Goal: Use online tool/utility

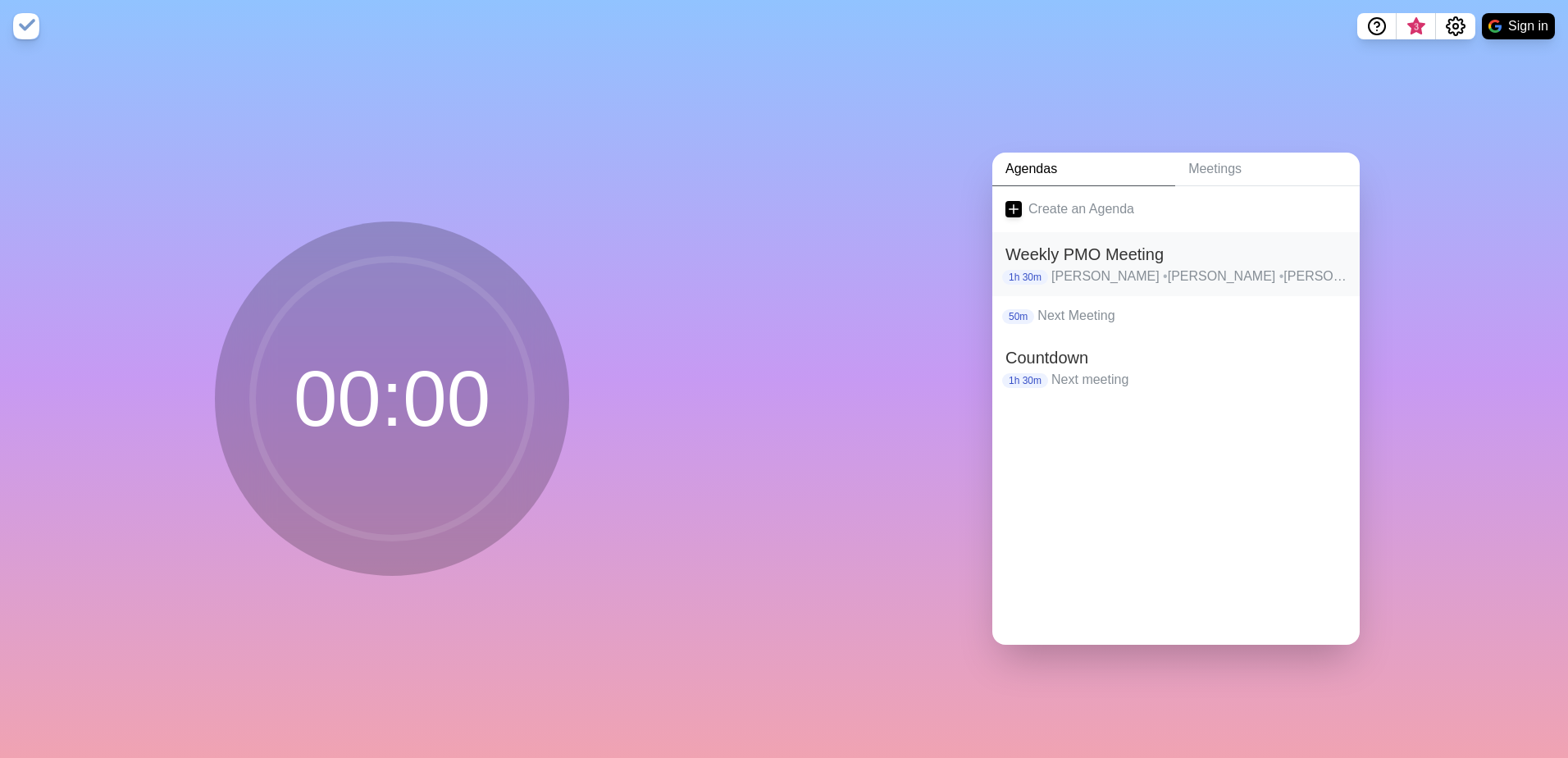
click at [1085, 254] on h2 "Weekly PMO Meeting" at bounding box center [1176, 254] width 341 height 25
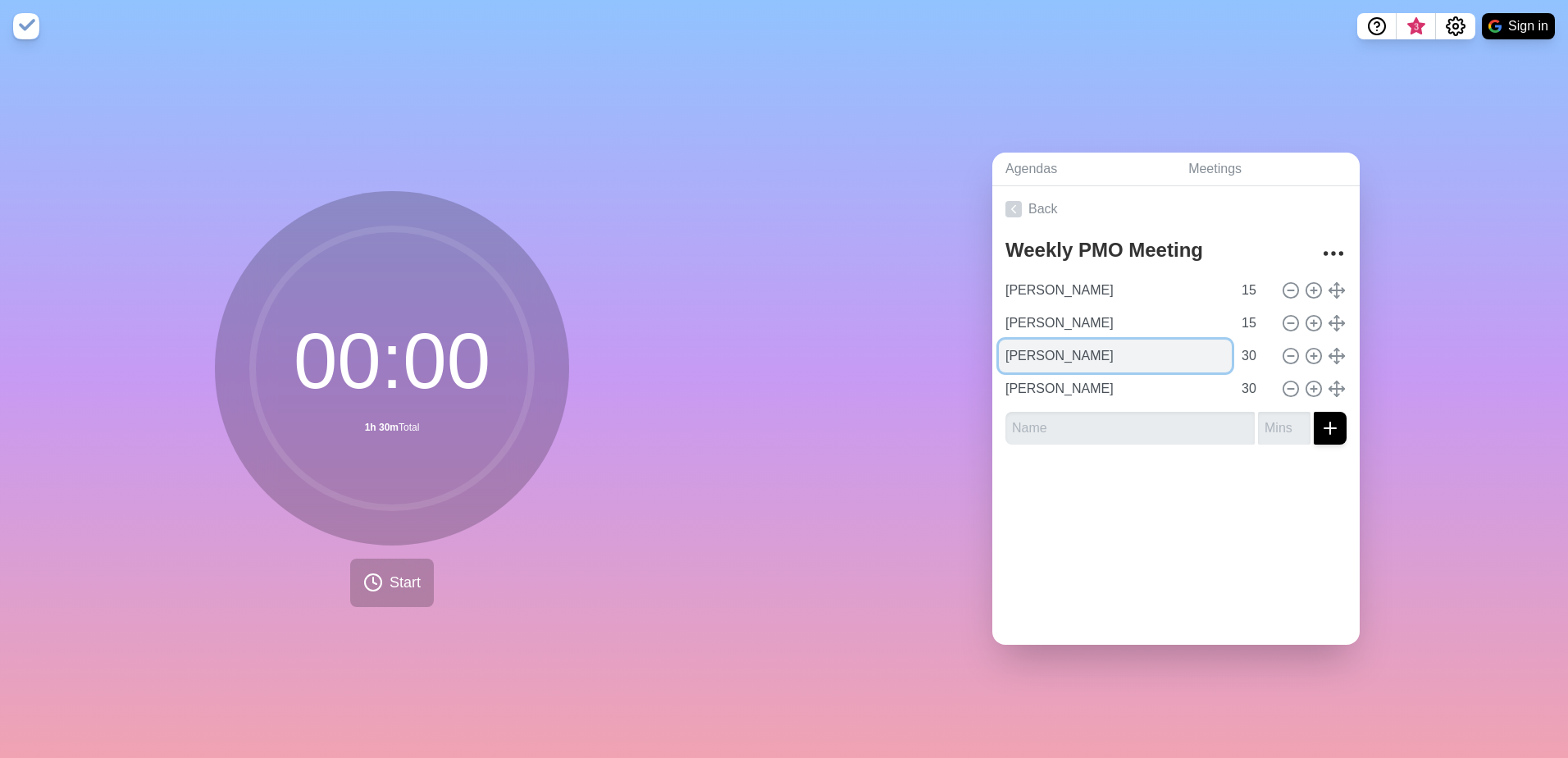
click at [1059, 350] on input "[PERSON_NAME]" at bounding box center [1115, 355] width 233 height 32
click at [428, 580] on button "Start" at bounding box center [391, 582] width 84 height 48
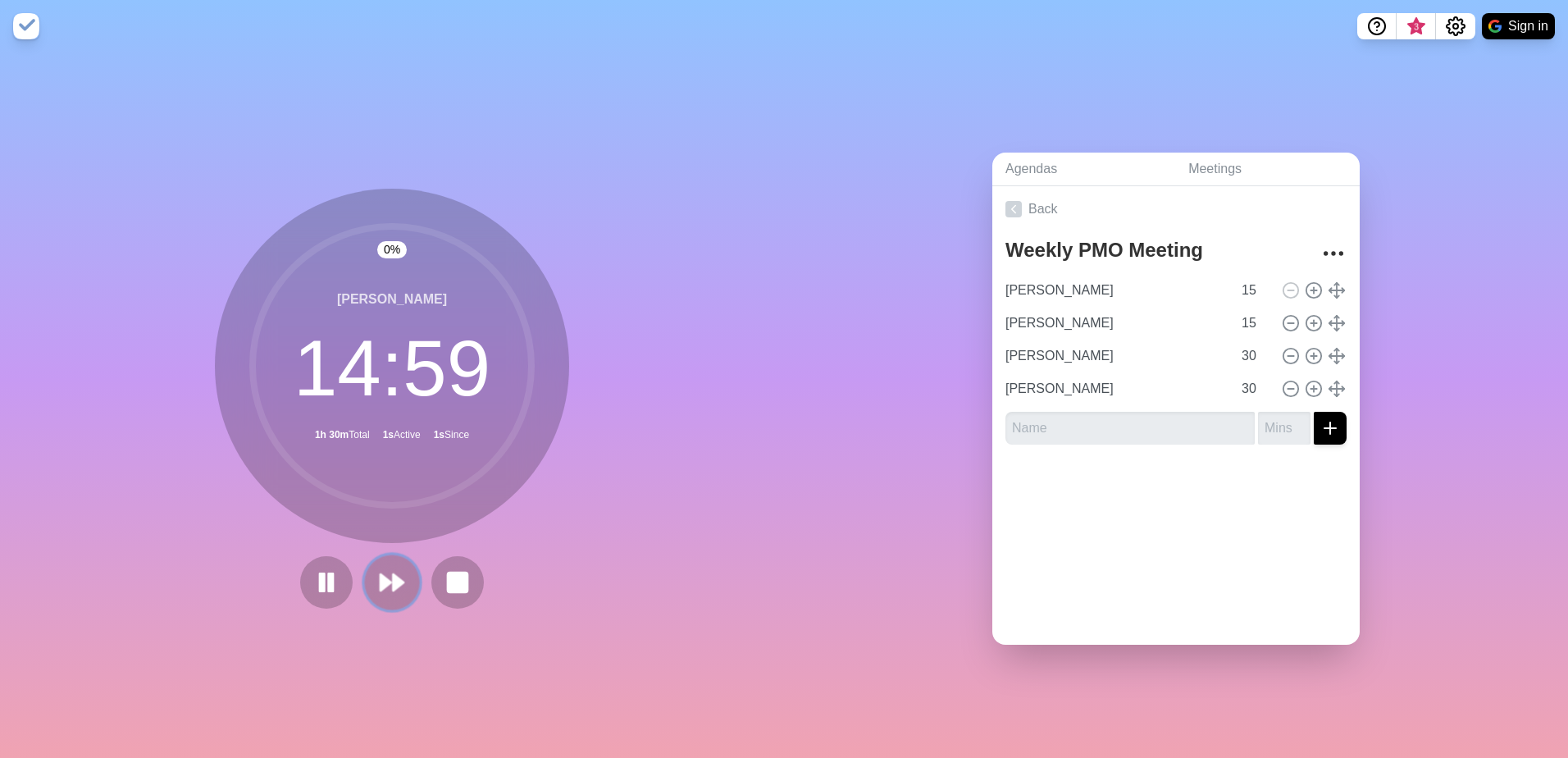
click at [393, 581] on polygon at bounding box center [398, 582] width 11 height 17
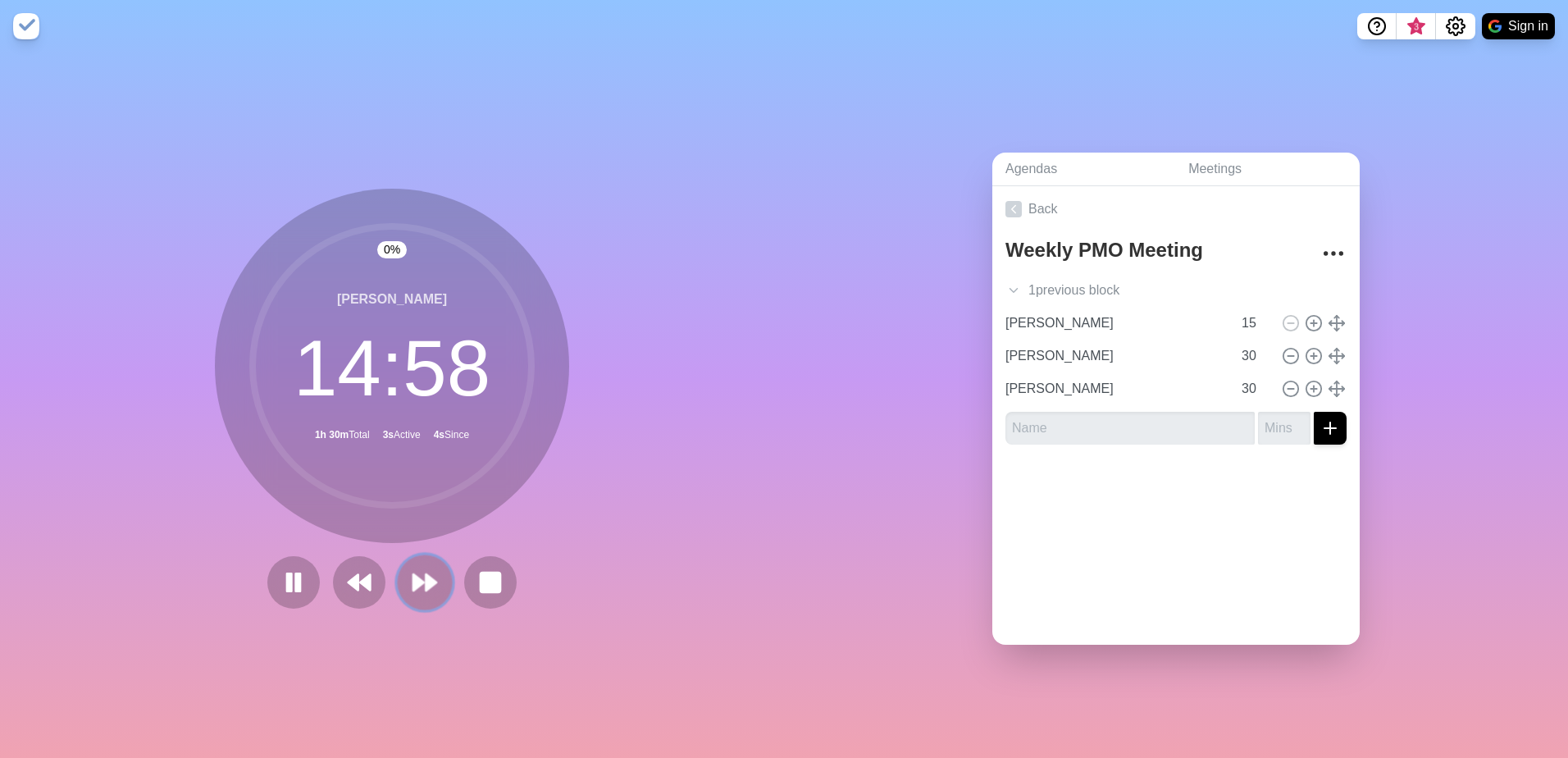
click at [418, 584] on icon at bounding box center [425, 582] width 28 height 28
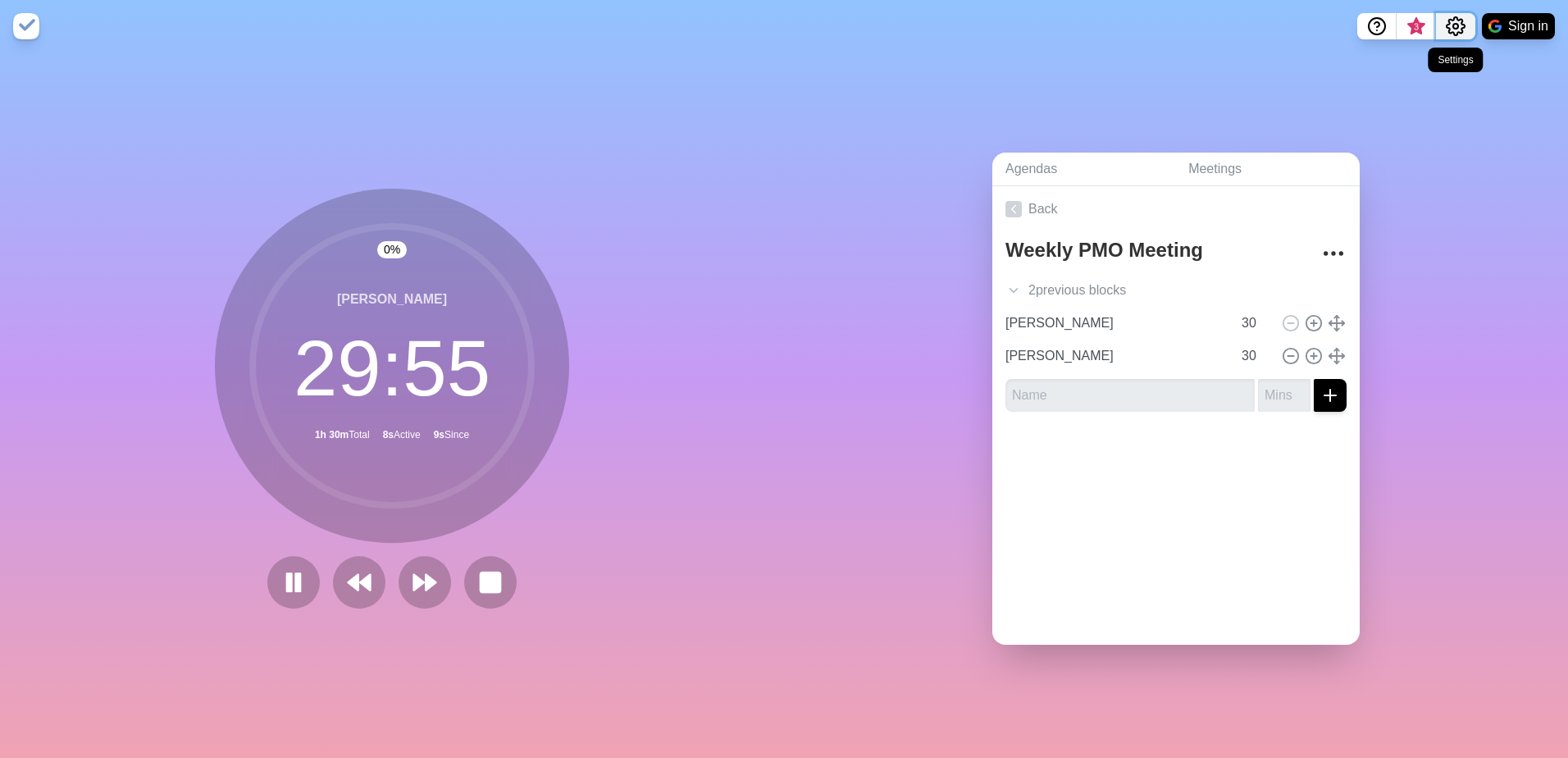
click at [1454, 36] on button "Settings" at bounding box center [1456, 26] width 39 height 27
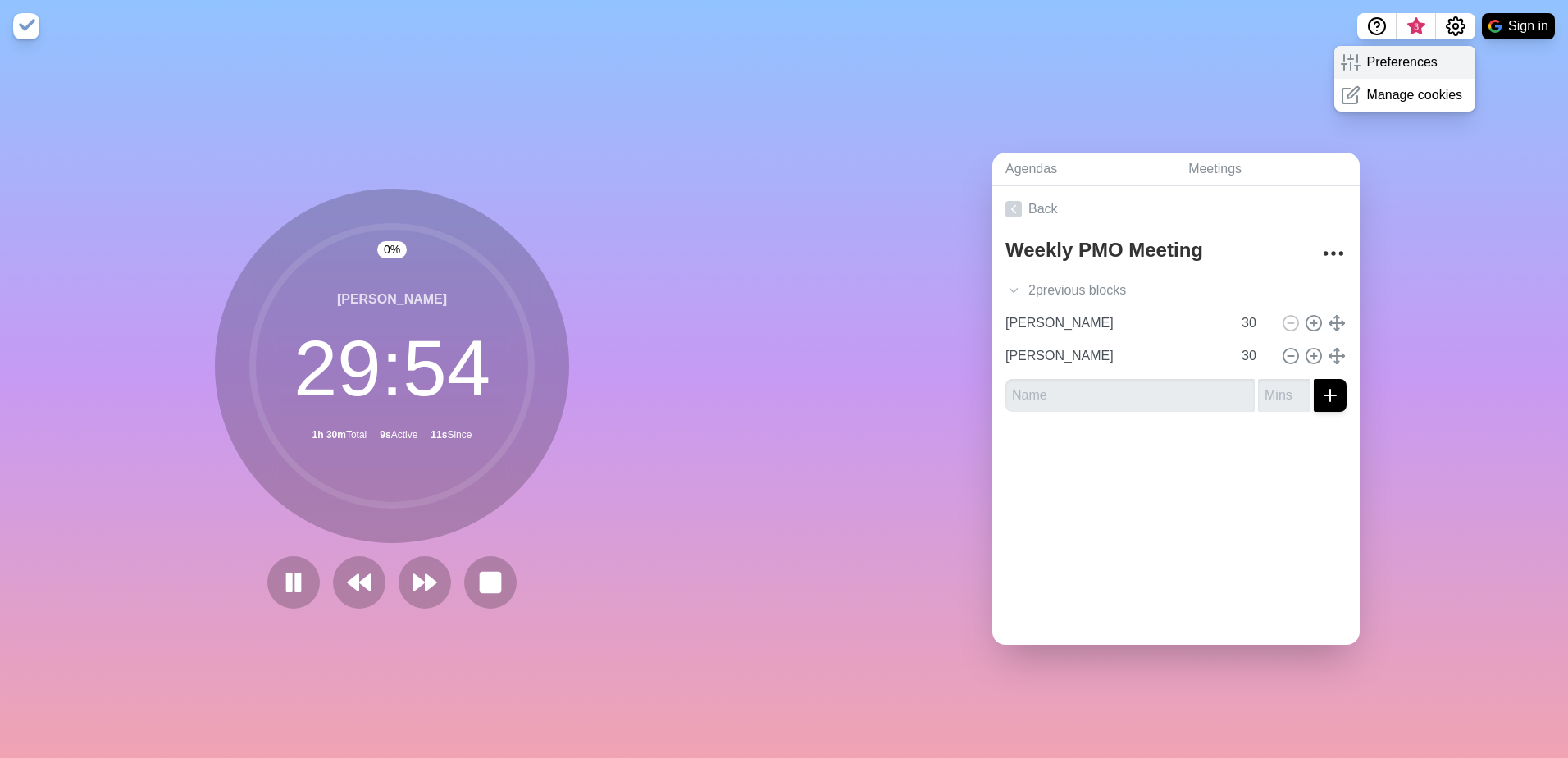
click at [1412, 62] on p "Preferences" at bounding box center [1402, 62] width 71 height 20
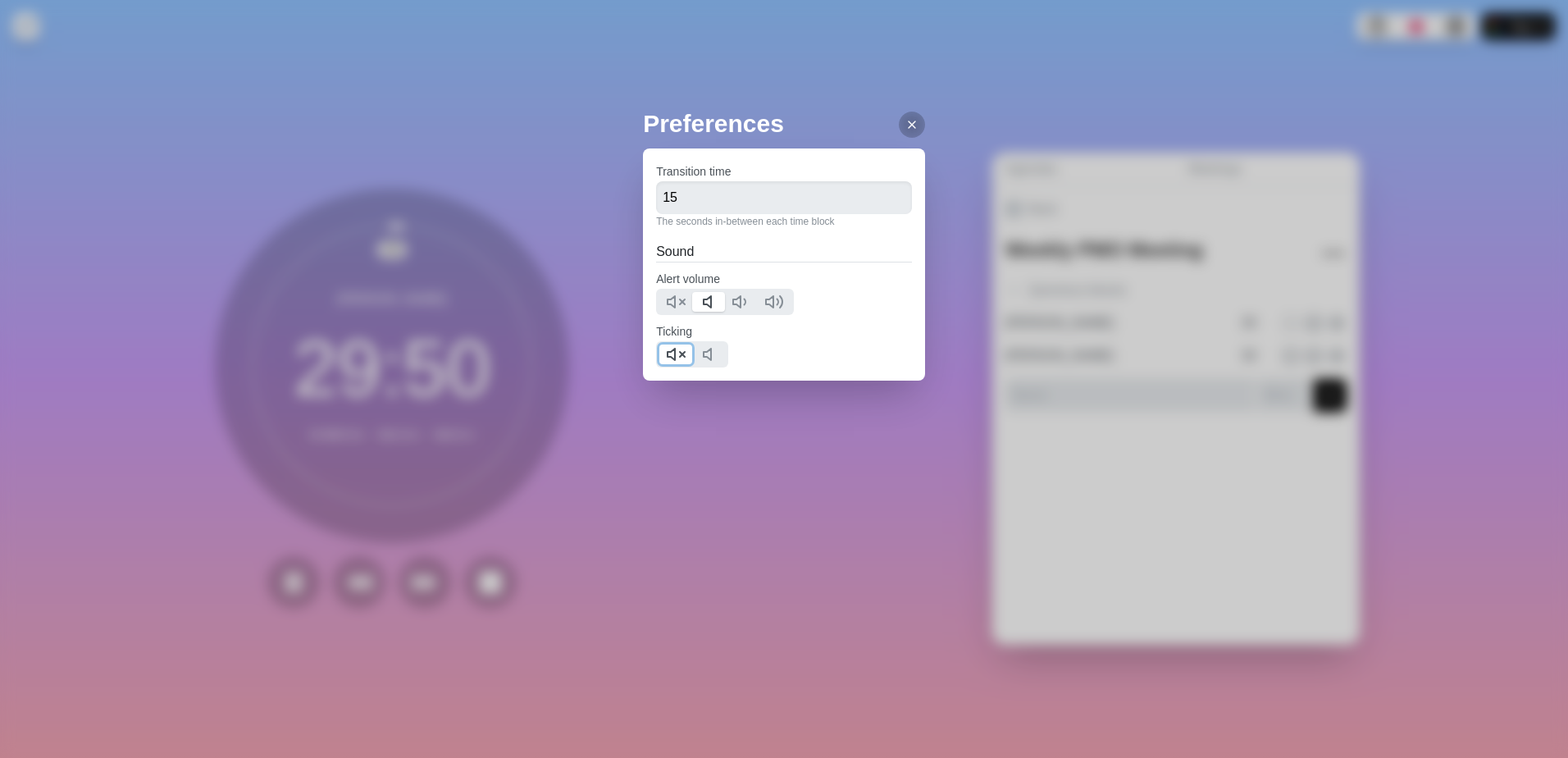
click at [680, 354] on icon at bounding box center [675, 354] width 20 height 20
click at [905, 127] on icon at bounding box center [911, 124] width 13 height 13
